Goal: Navigation & Orientation: Find specific page/section

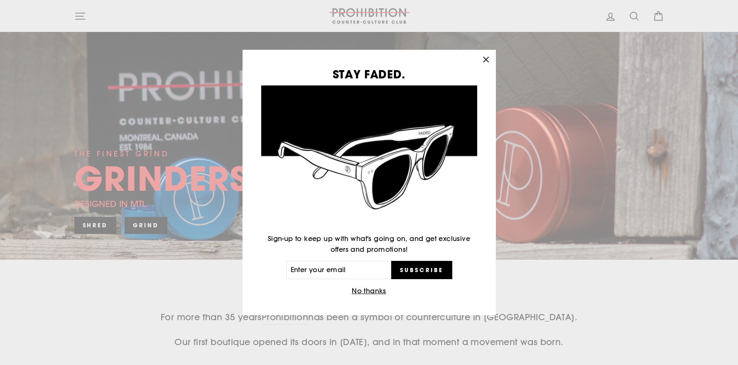
scroll to position [96, 0]
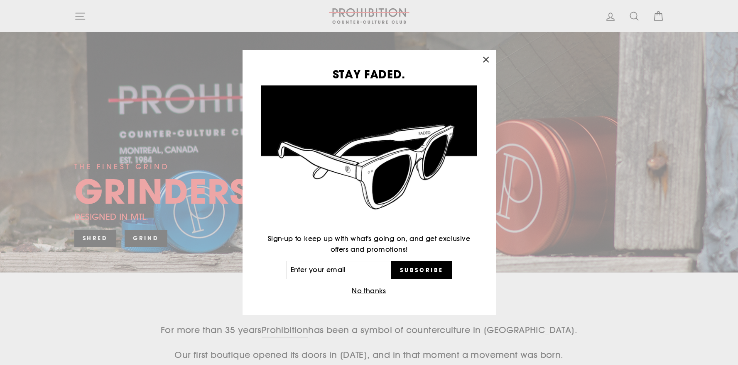
click at [85, 14] on div "STAY FADED. Sign-up to keep up with what's going on, and get exclusive offers a…" at bounding box center [369, 182] width 738 height 365
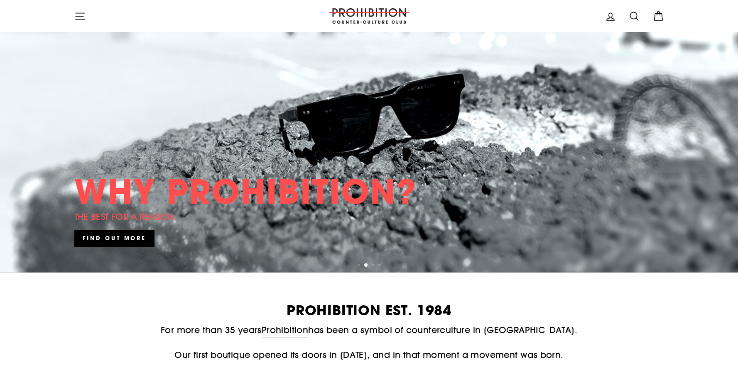
click at [84, 21] on icon "button" at bounding box center [80, 16] width 12 height 12
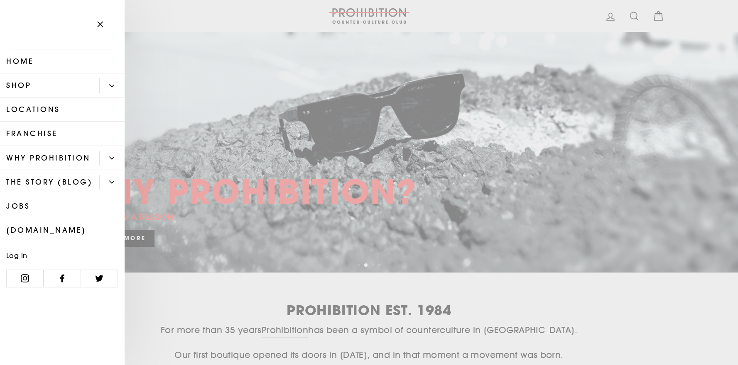
click at [105, 86] on button "Primary" at bounding box center [111, 85] width 25 height 15
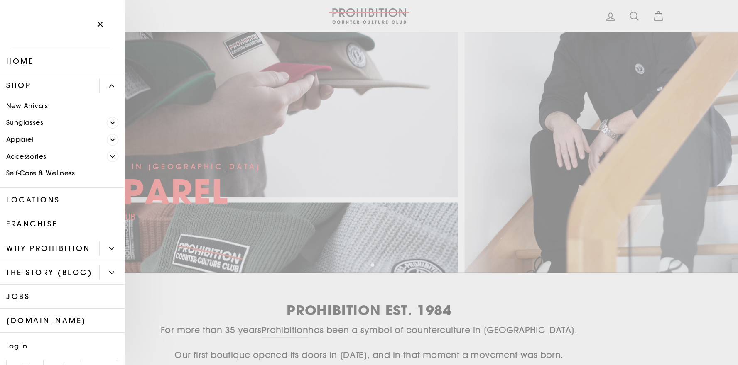
click at [64, 174] on link "Self-Care & Wellness" at bounding box center [62, 173] width 125 height 17
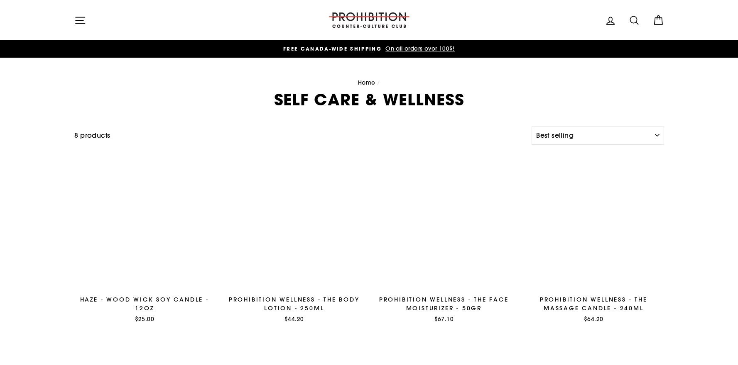
select select "best-selling"
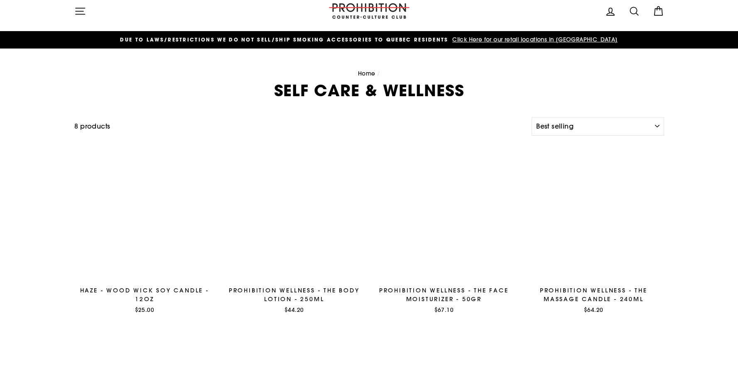
scroll to position [6, 0]
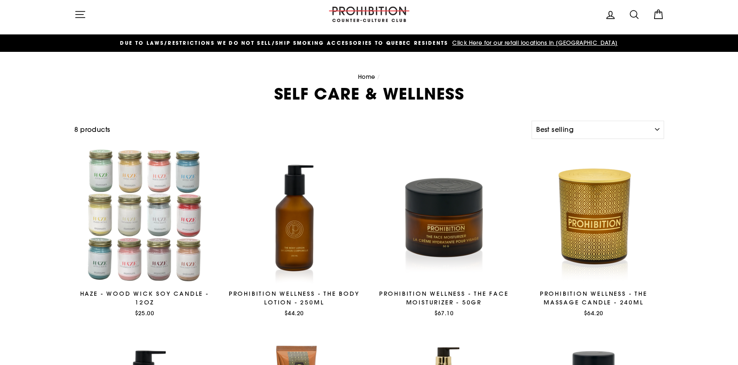
click at [79, 13] on icon "button" at bounding box center [80, 15] width 12 height 12
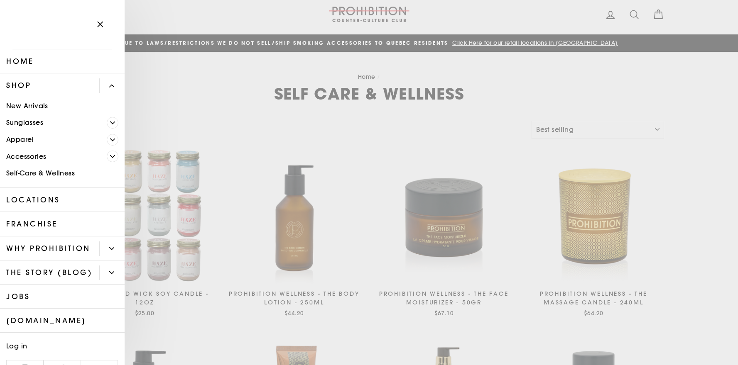
click at [112, 157] on icon "Primary" at bounding box center [112, 157] width 5 height 2
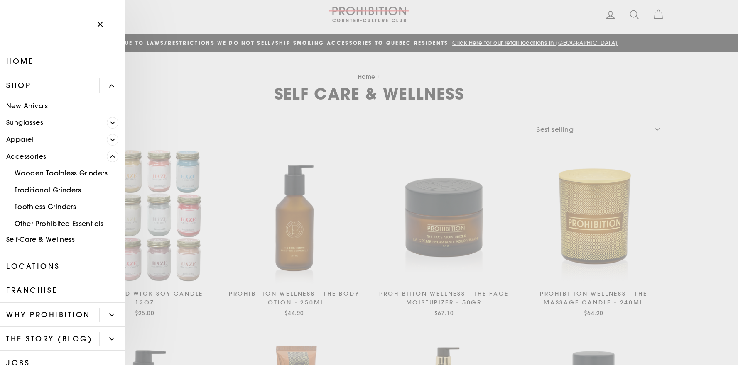
click at [112, 157] on icon "Primary" at bounding box center [112, 156] width 5 height 5
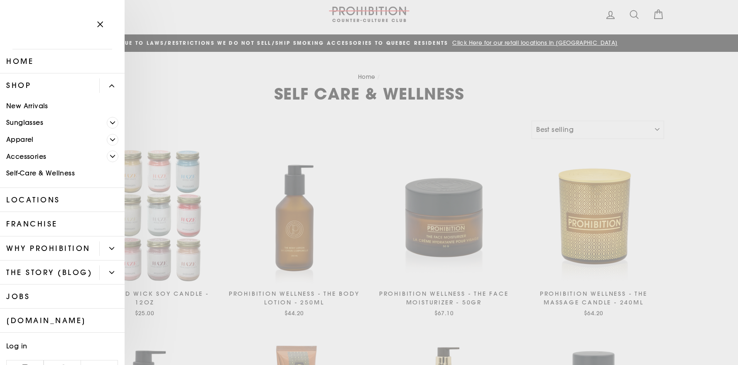
click at [112, 157] on icon "Primary" at bounding box center [112, 157] width 5 height 2
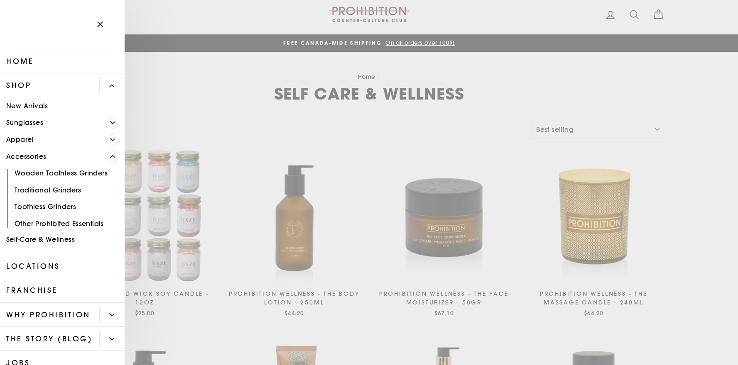
click at [80, 219] on link "Other Prohibited Essentials" at bounding box center [62, 224] width 125 height 17
